Goal: Check status: Check status

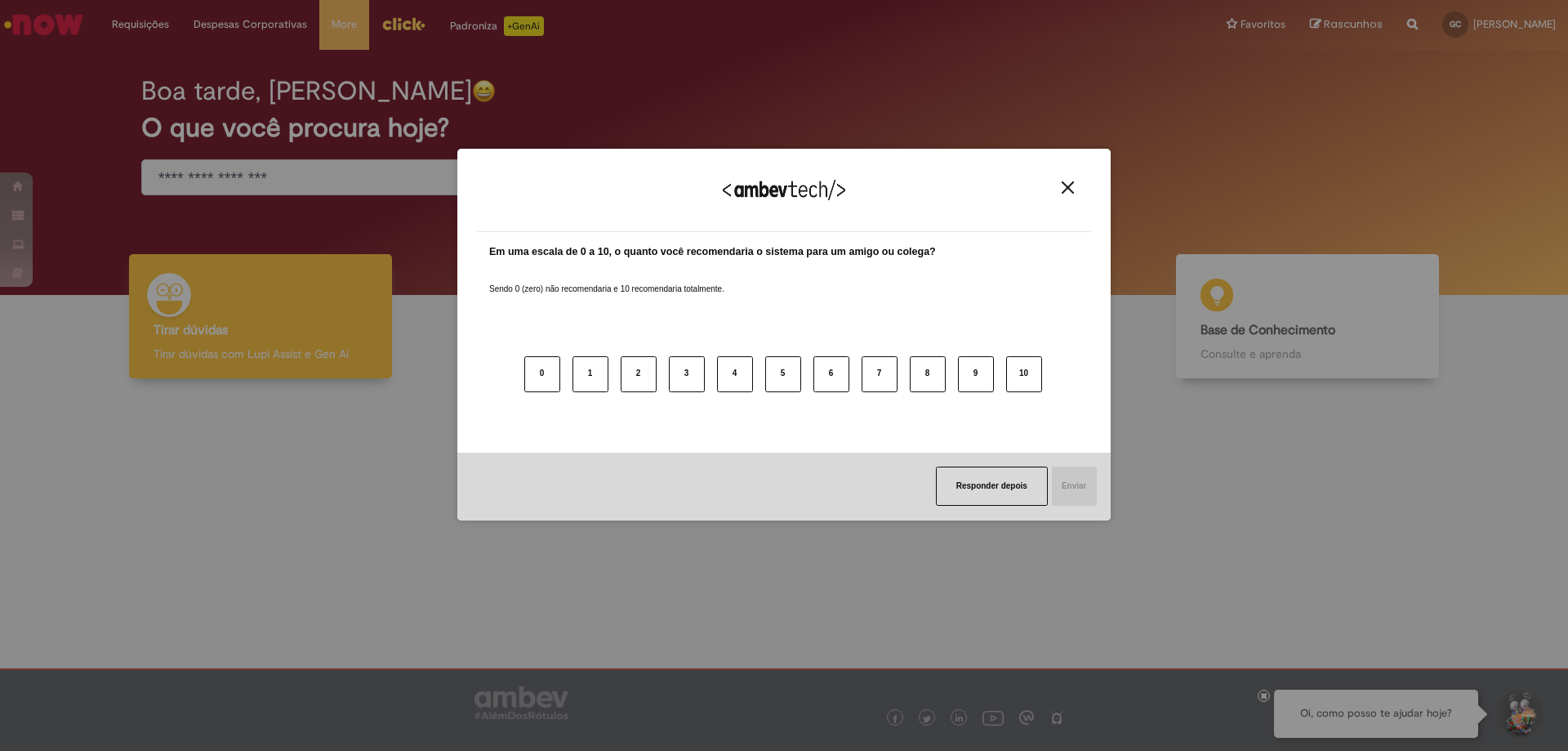
click at [1062, 190] on img "Close" at bounding box center [1068, 187] width 12 height 12
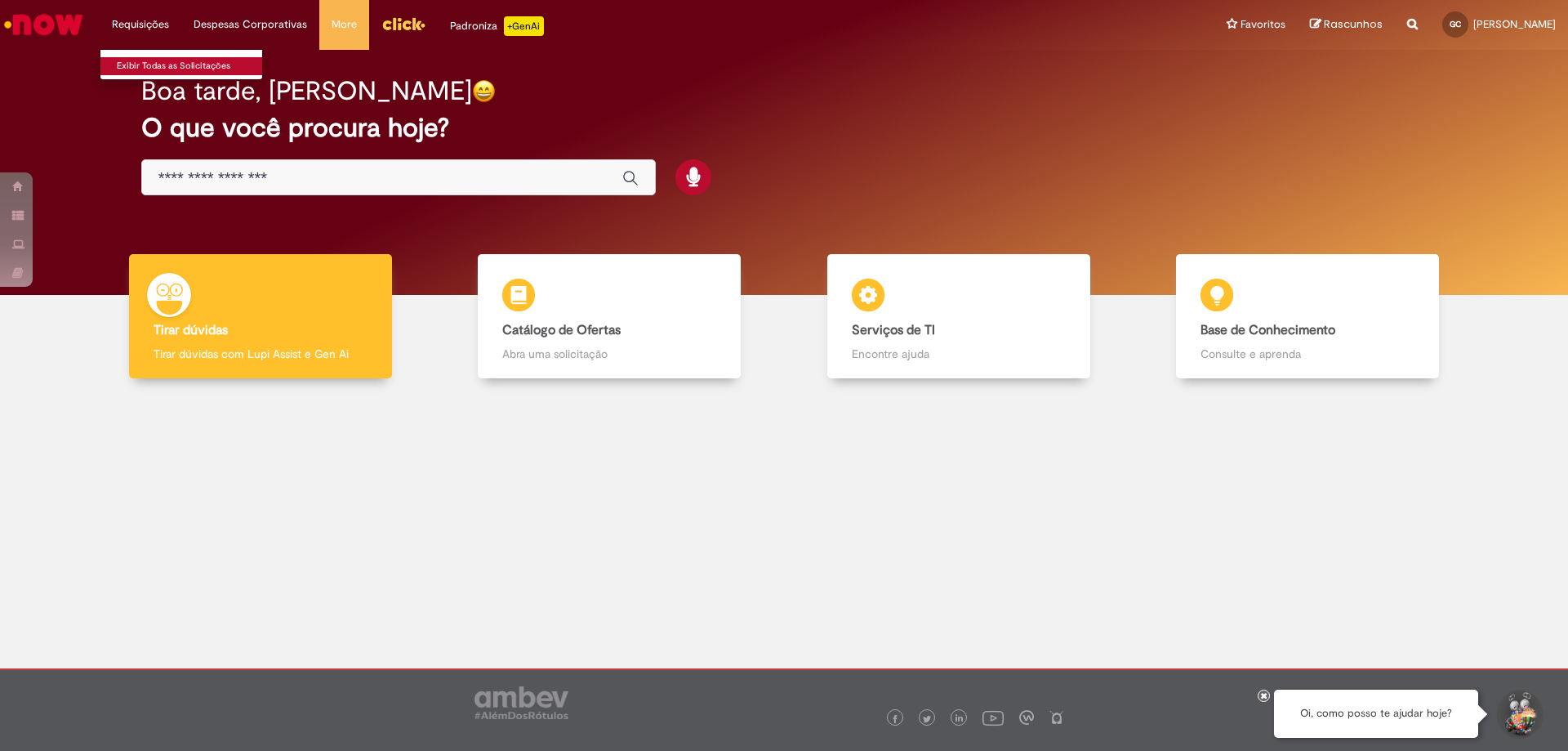
click at [176, 60] on link "Exibir Todas as Solicitações" at bounding box center [190, 66] width 179 height 18
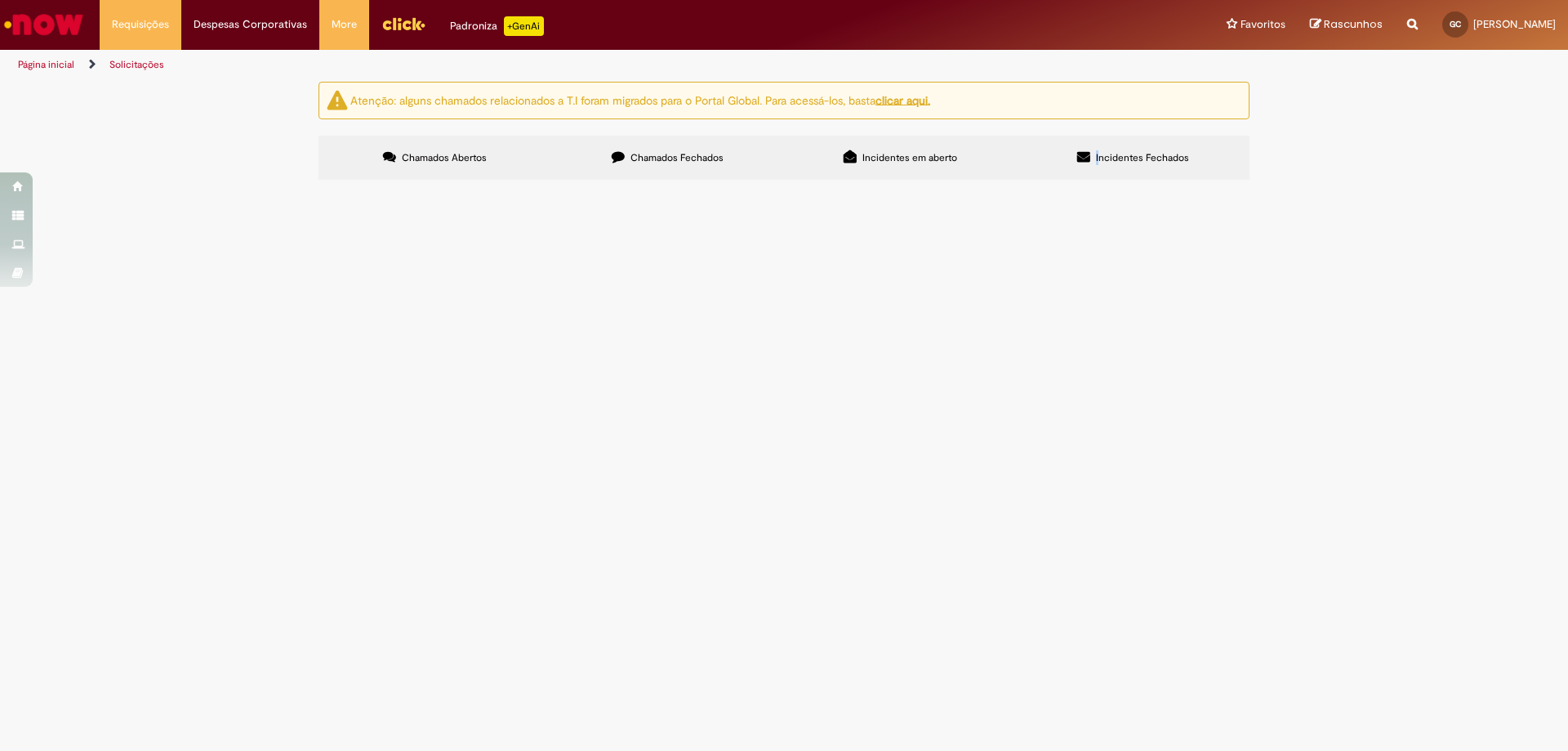
click at [1099, 144] on label "Incidentes Fechados" at bounding box center [1133, 158] width 232 height 44
click at [690, 159] on span "Chamados Fechados" at bounding box center [676, 157] width 93 height 13
click at [0, 0] on span "Vale Transporte ([GEOGRAPHIC_DATA])" at bounding box center [0, 0] width 0 height 0
click at [0, 0] on span "Estou solicitando o vale-transporte para o deslocamento entre o Senai e a Ambev…" at bounding box center [0, 0] width 0 height 0
click at [700, 152] on span "Chamados Fechados" at bounding box center [676, 157] width 93 height 13
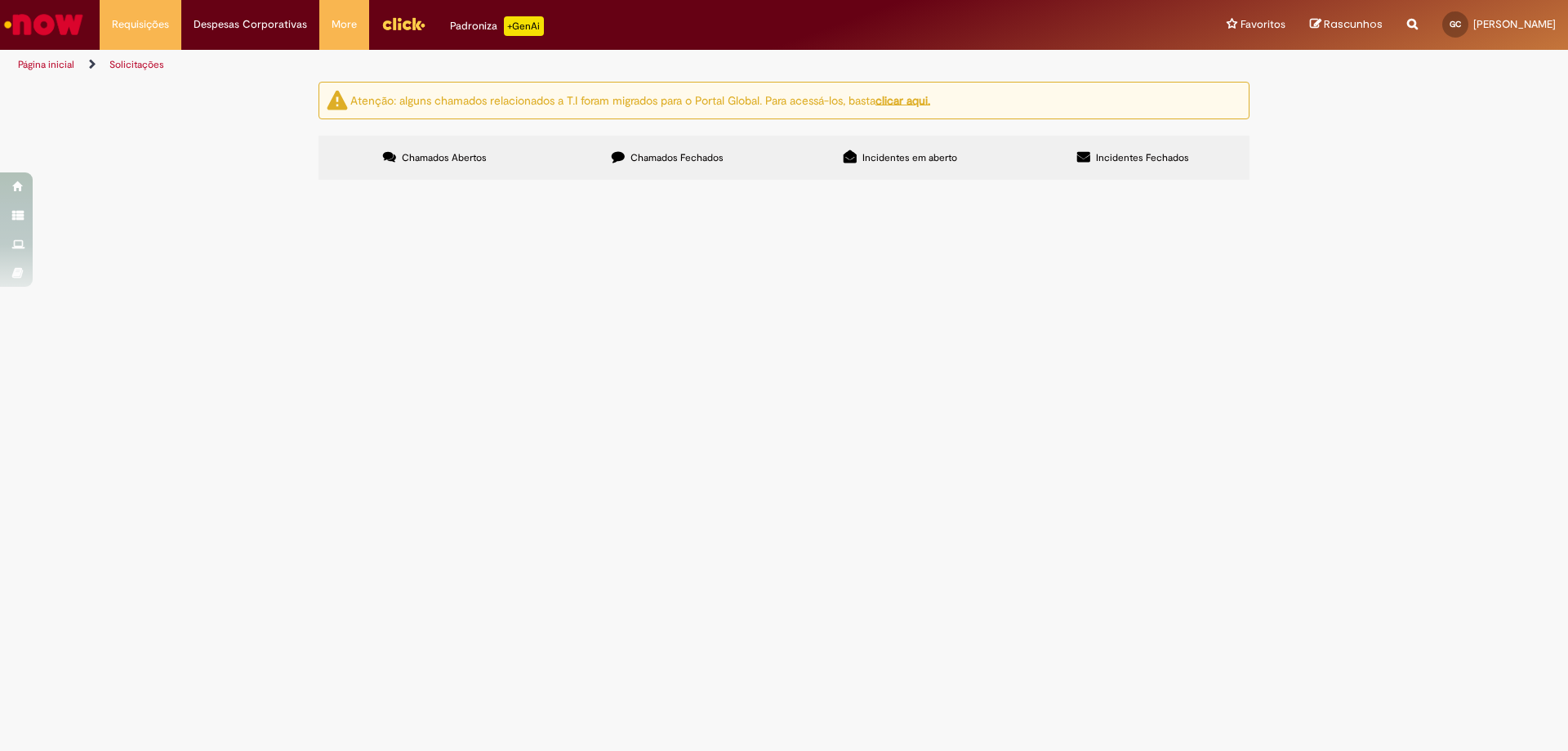
scroll to position [46, 0]
click at [0, 0] on span "Vale Transporte ([GEOGRAPHIC_DATA])" at bounding box center [0, 0] width 0 height 0
click at [0, 0] on span "R12885646" at bounding box center [0, 0] width 0 height 0
click at [0, 0] on td at bounding box center [0, 0] width 0 height 0
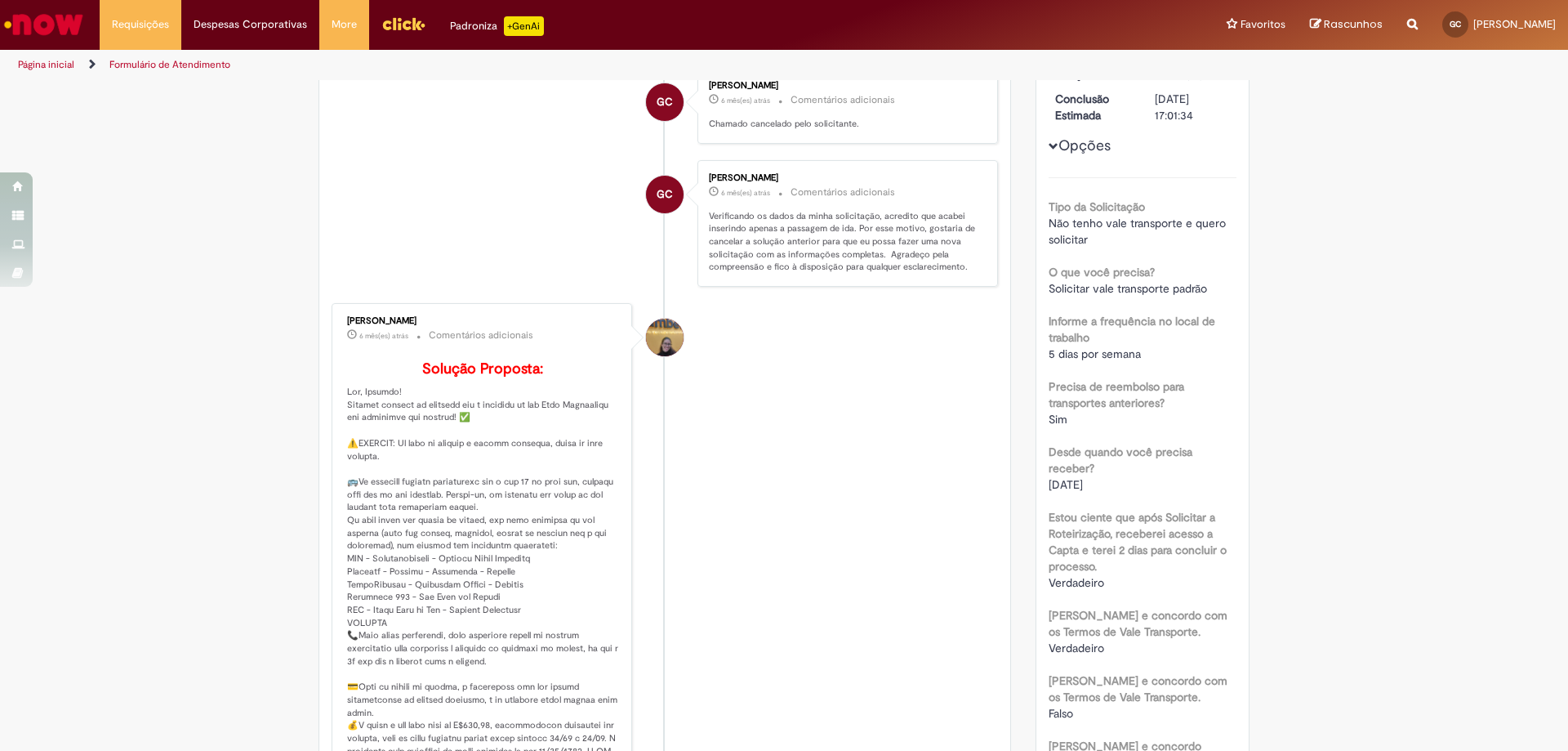
scroll to position [339, 0]
